Goal: Task Accomplishment & Management: Complete application form

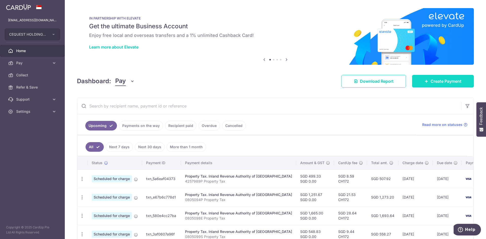
drag, startPoint x: 438, startPoint y: 82, endPoint x: 435, endPoint y: 83, distance: 3.2
click at [438, 82] on span "Create Payment" at bounding box center [445, 81] width 31 height 6
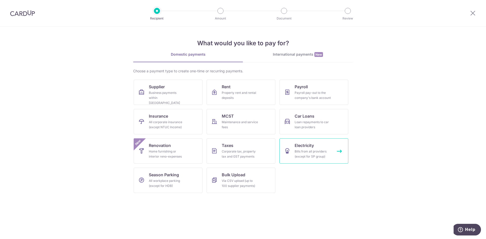
click at [339, 151] on link "Electricity Bills from all providers (except for SP group)" at bounding box center [313, 150] width 69 height 25
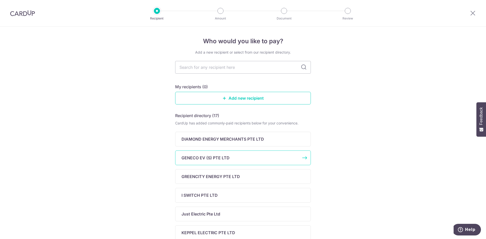
click at [253, 158] on div "GENECO EV (S) PTE LTD" at bounding box center [239, 158] width 117 height 6
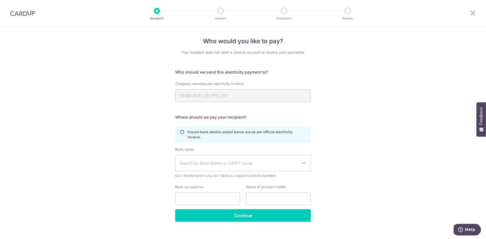
scroll to position [2, 0]
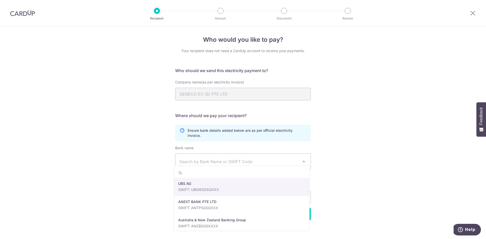
click at [303, 159] on span at bounding box center [304, 162] width 6 height 6
click at [472, 13] on icon at bounding box center [472, 13] width 6 height 6
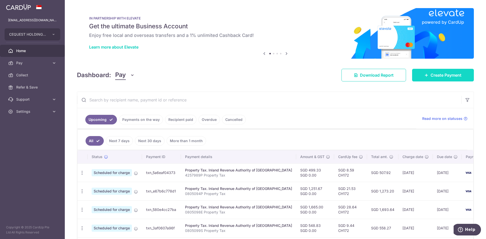
click at [431, 74] on span "Create Payment" at bounding box center [445, 75] width 31 height 6
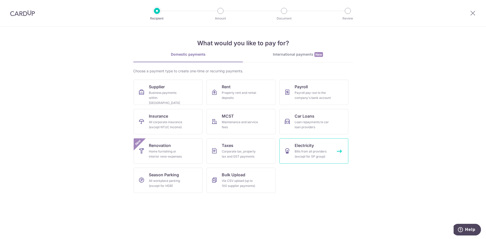
click at [305, 147] on span "Electricity" at bounding box center [303, 145] width 19 height 6
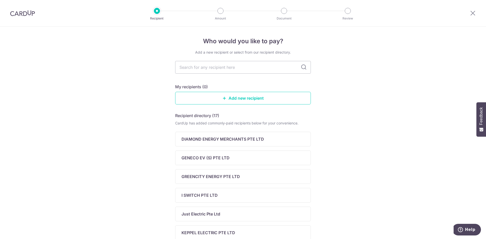
scroll to position [163, 0]
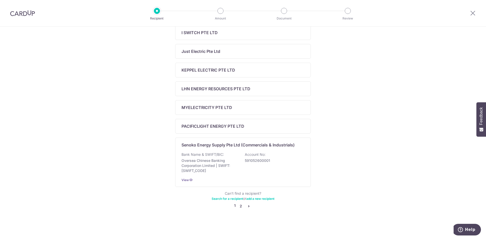
click at [239, 206] on link "2" at bounding box center [241, 206] width 6 height 6
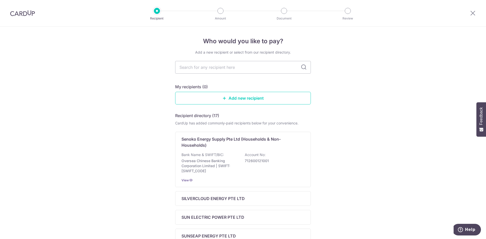
scroll to position [113, 0]
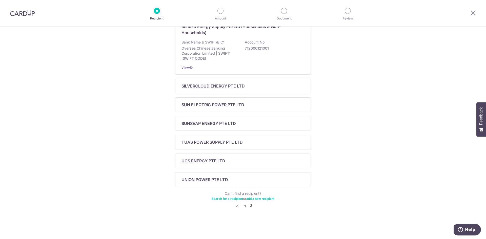
click at [244, 205] on link "1" at bounding box center [245, 206] width 6 height 6
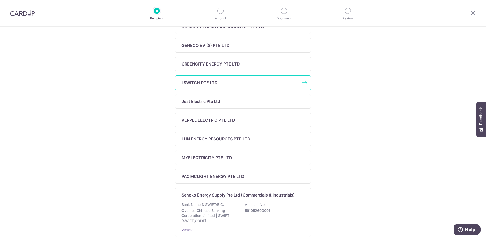
scroll to position [0, 0]
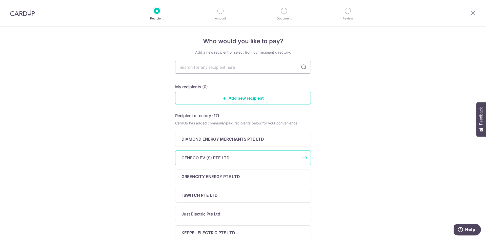
click at [221, 157] on p "GENECO EV (S) PTE LTD" at bounding box center [205, 158] width 48 height 6
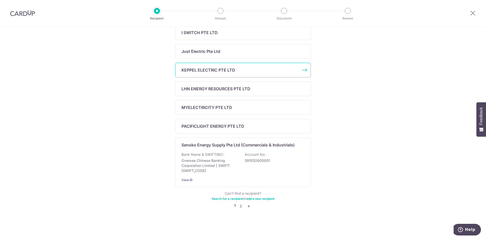
click at [253, 70] on div "KEPPEL ELECTRIC PTE LTD" at bounding box center [239, 70] width 117 height 6
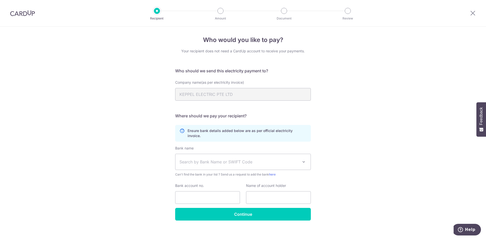
scroll to position [2, 0]
click at [472, 14] on icon at bounding box center [472, 13] width 6 height 6
